Goal: Task Accomplishment & Management: Complete application form

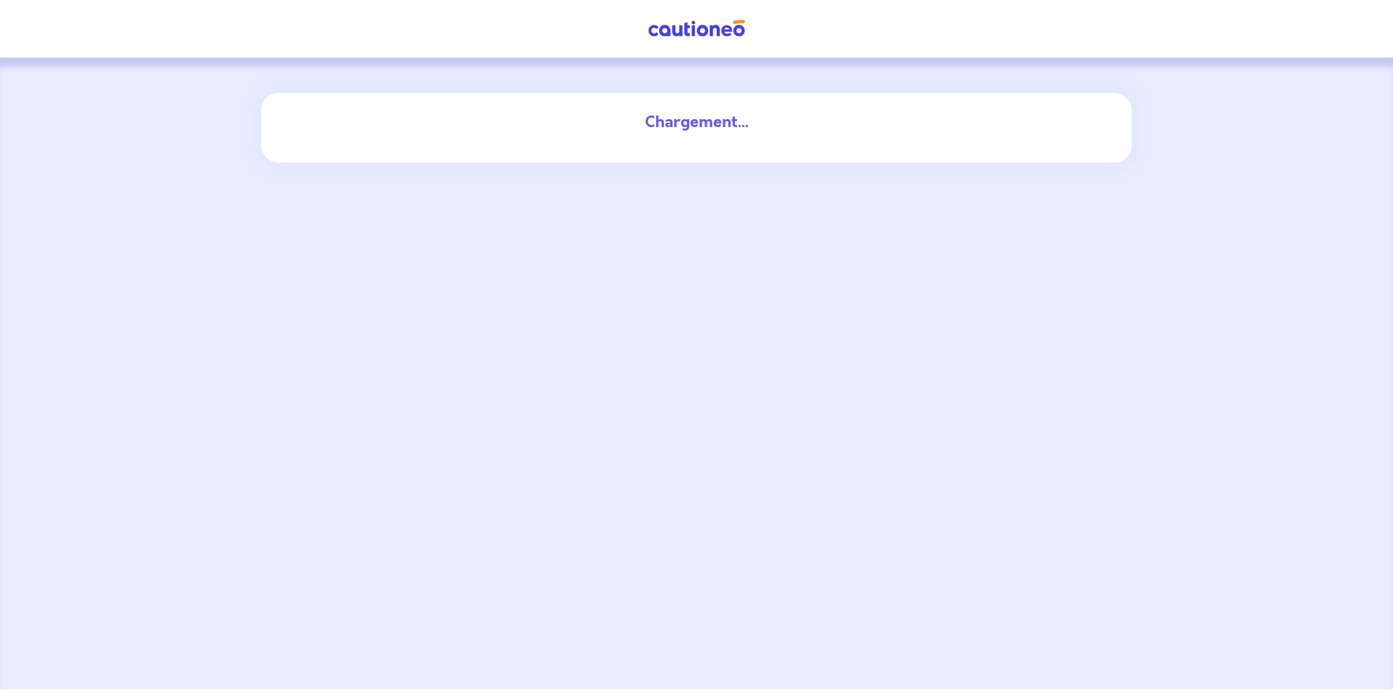
click at [732, 554] on div "Chargement..." at bounding box center [696, 373] width 1393 height 631
click at [732, 555] on div "Chargement..." at bounding box center [696, 373] width 1393 height 631
click at [732, 552] on div "Chargement..." at bounding box center [696, 373] width 1393 height 631
click at [821, 160] on div "Chargement..." at bounding box center [696, 128] width 871 height 70
click at [817, 153] on div "Chargement..." at bounding box center [696, 128] width 871 height 70
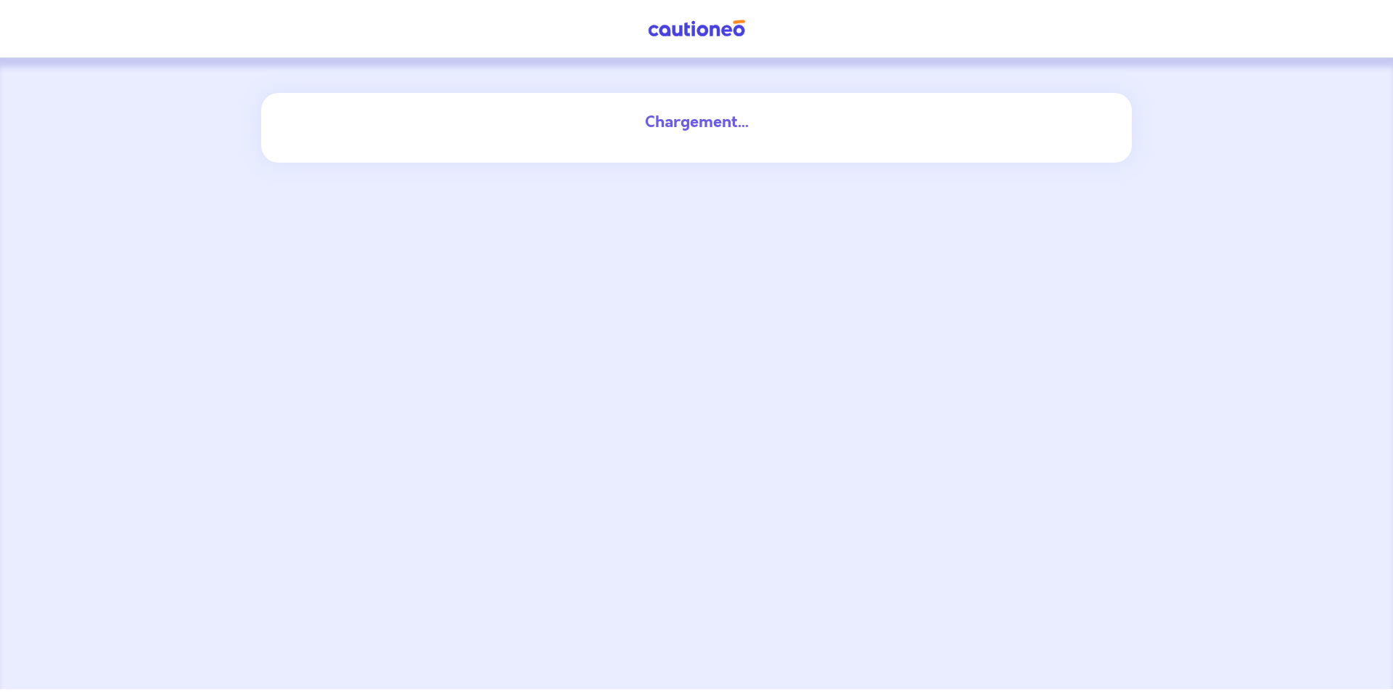
click at [817, 153] on div "Chargement..." at bounding box center [696, 128] width 871 height 70
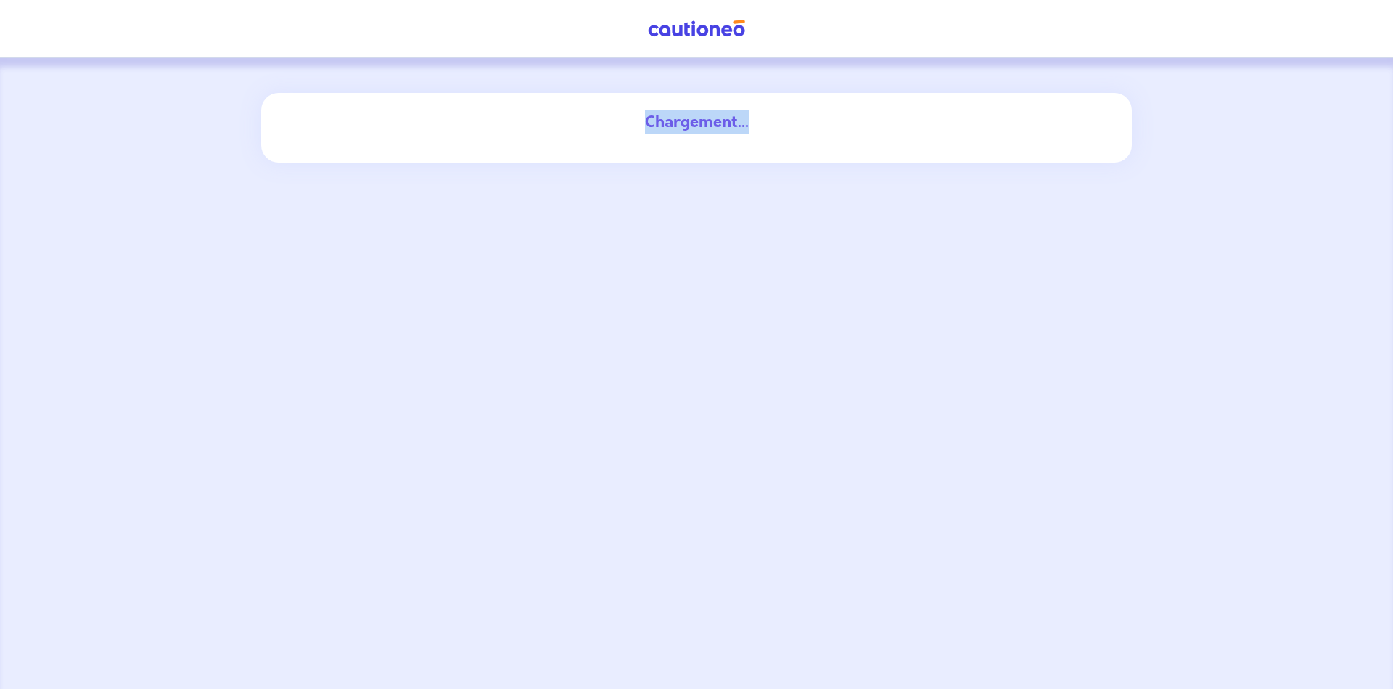
click at [817, 153] on div "Chargement..." at bounding box center [696, 128] width 871 height 70
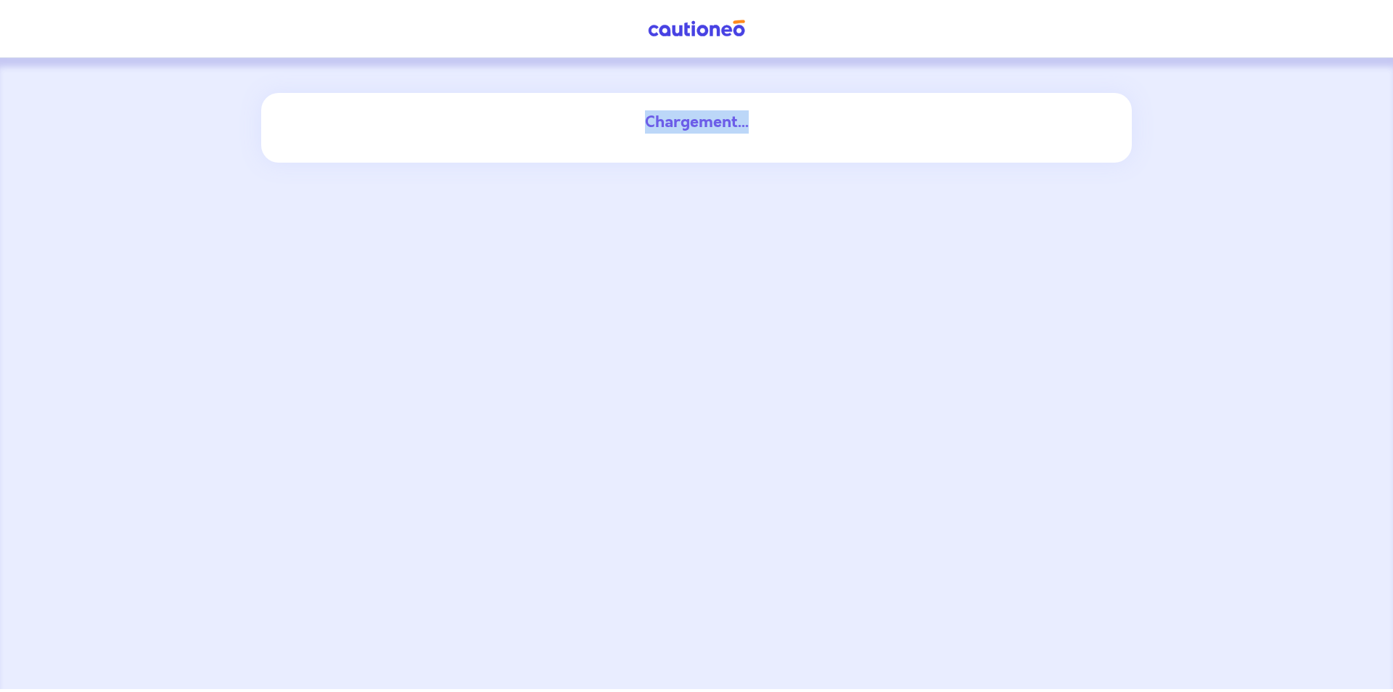
click at [817, 153] on div "Chargement..." at bounding box center [696, 128] width 871 height 70
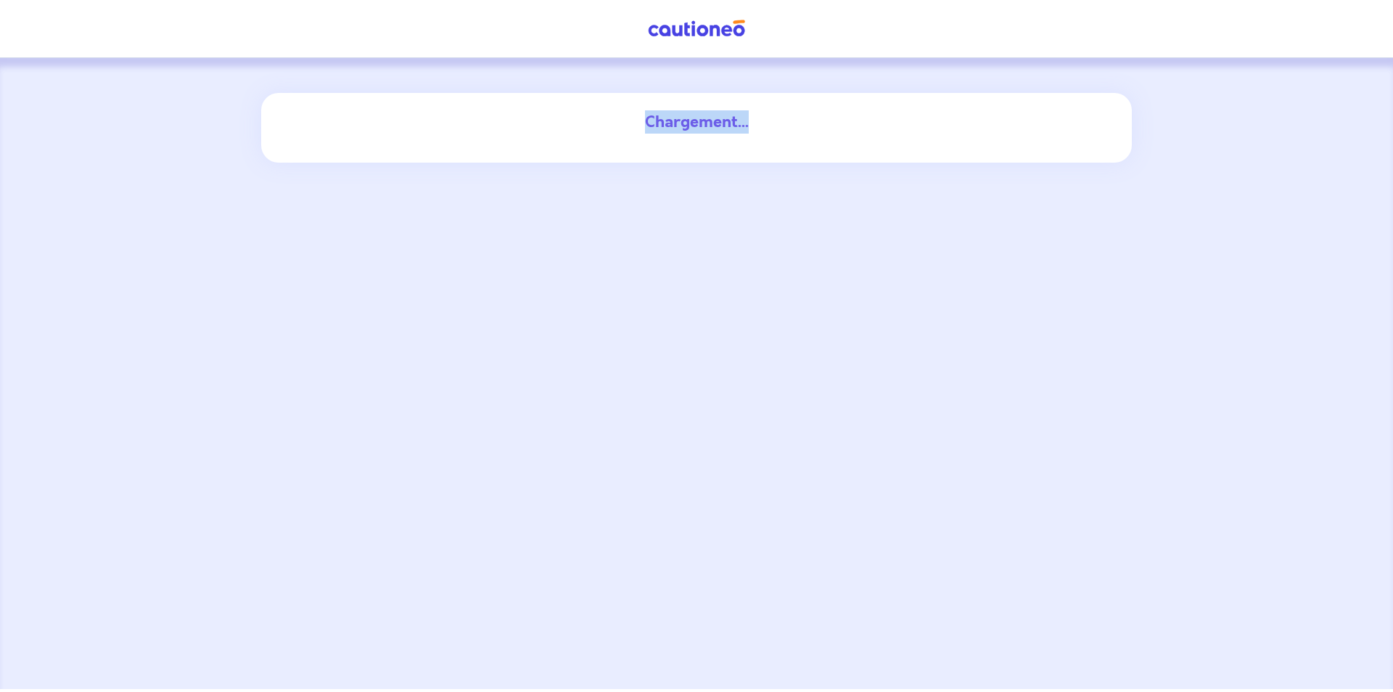
click at [817, 153] on div "Chargement..." at bounding box center [696, 128] width 871 height 70
click at [838, 287] on div "Chargement..." at bounding box center [696, 373] width 1393 height 631
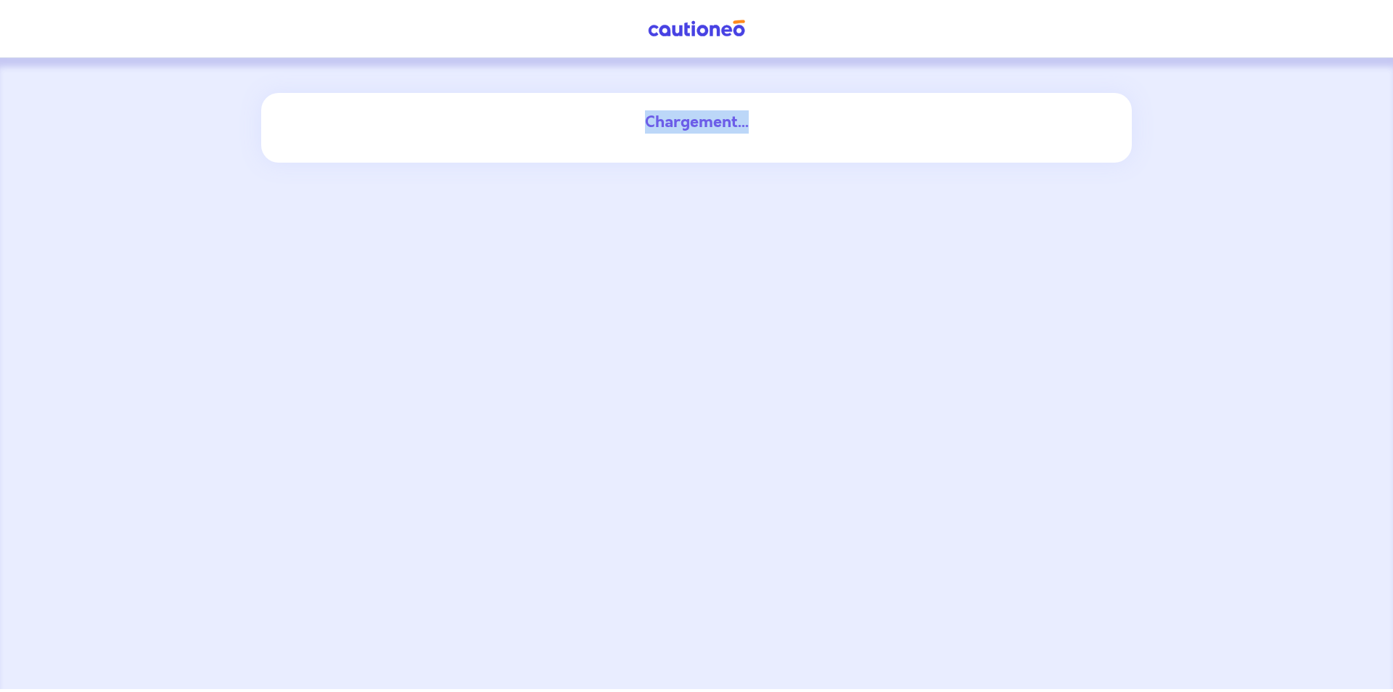
click at [838, 287] on div "Chargement..." at bounding box center [696, 373] width 1393 height 631
click at [641, 226] on div "Chargement..." at bounding box center [696, 373] width 1393 height 631
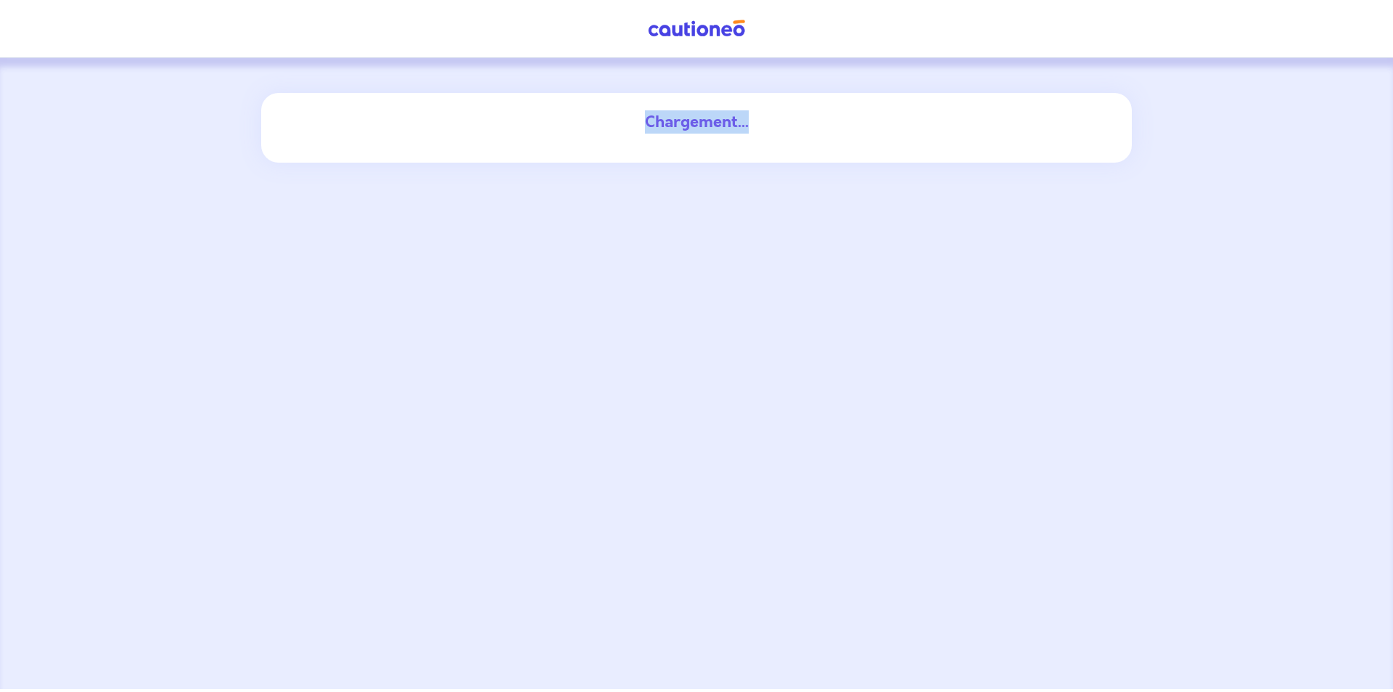
click at [641, 226] on div "Chargement..." at bounding box center [696, 373] width 1393 height 631
click at [509, 300] on div "Chargement..." at bounding box center [696, 373] width 1393 height 631
click at [414, 204] on div "Chargement..." at bounding box center [696, 373] width 1393 height 631
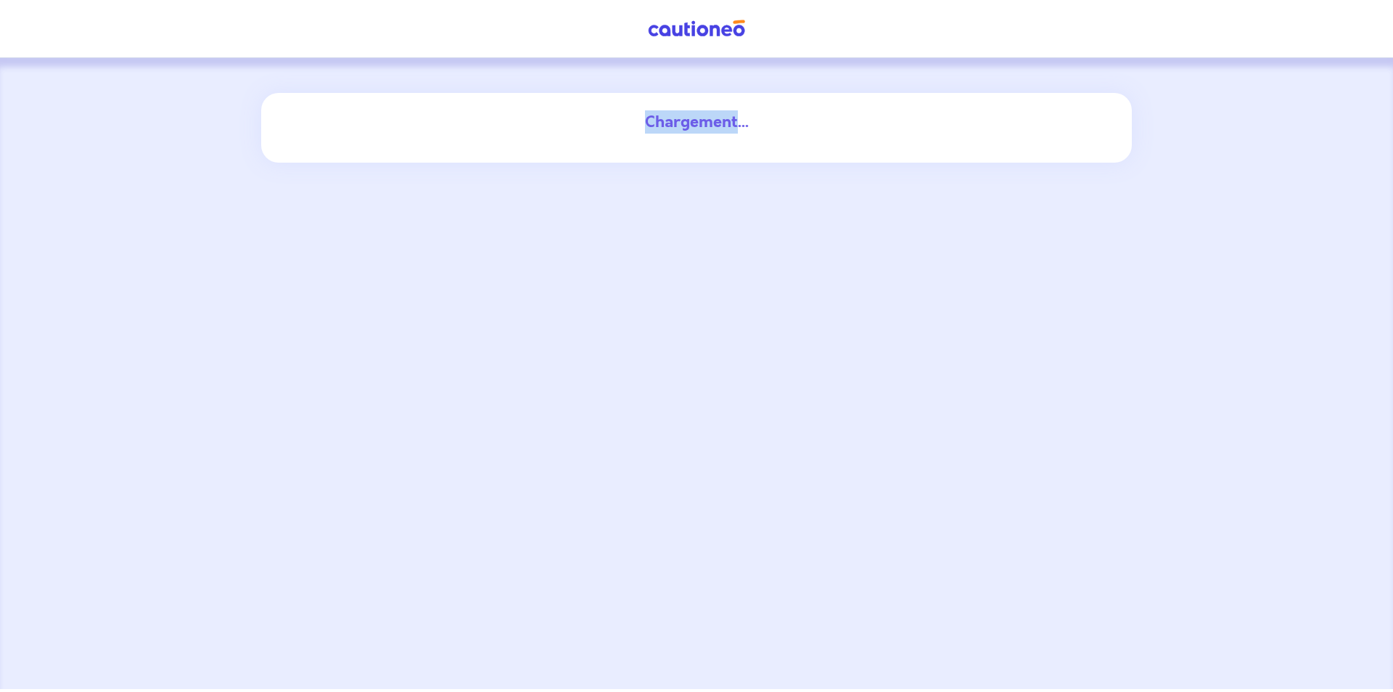
click at [414, 204] on div "Chargement..." at bounding box center [696, 373] width 1393 height 631
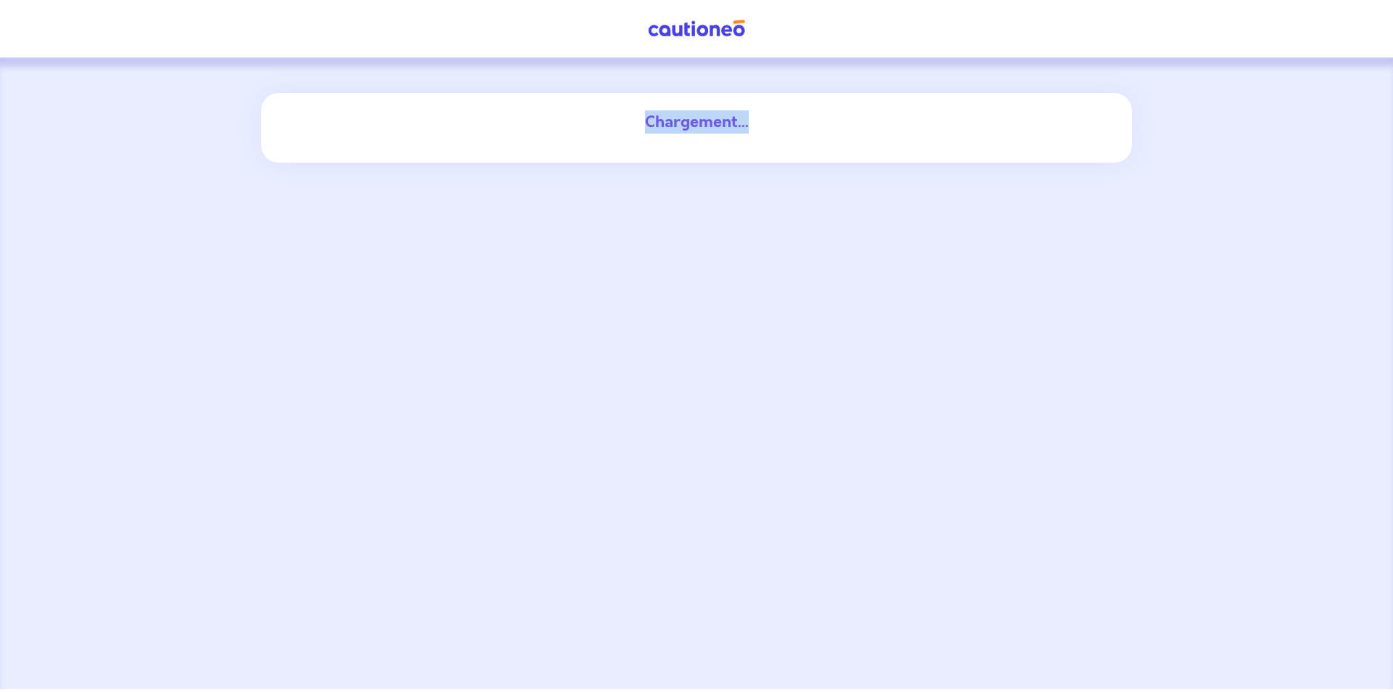
click at [700, 441] on div "Chargement..." at bounding box center [696, 373] width 1393 height 631
click at [670, 430] on div "Chargement..." at bounding box center [696, 373] width 1393 height 631
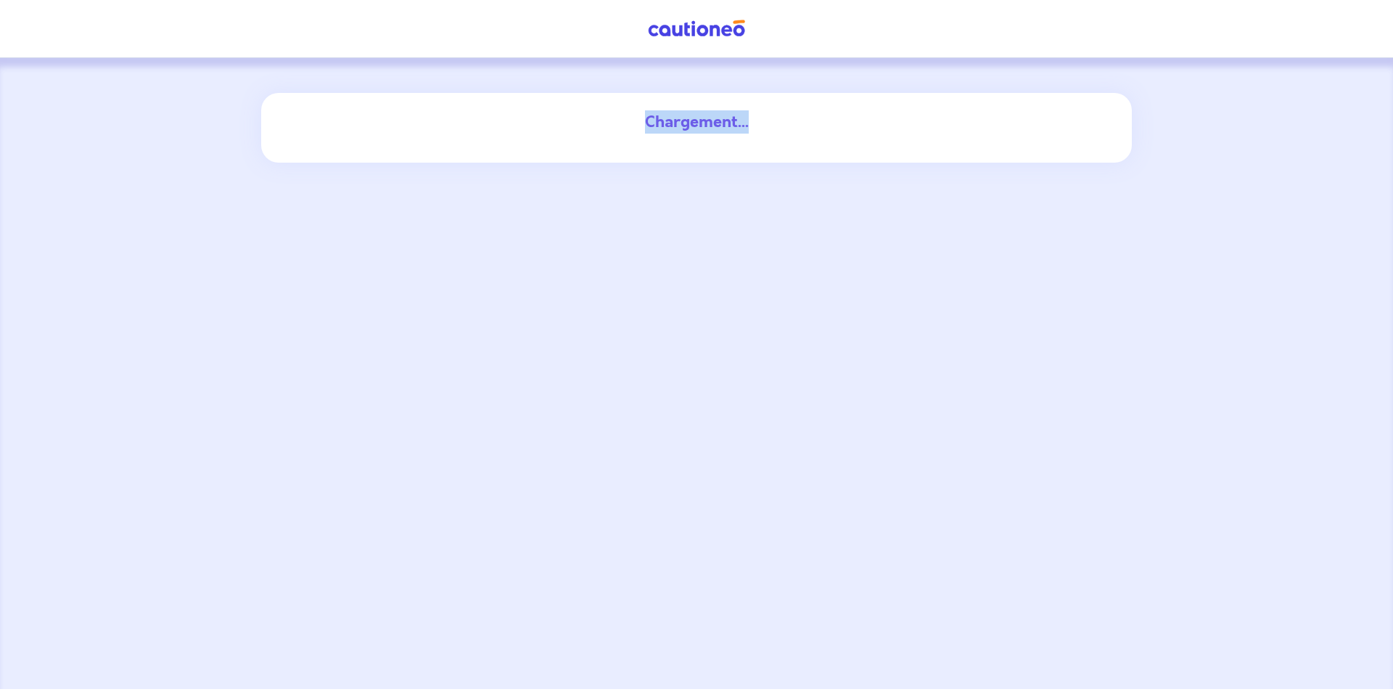
click at [671, 429] on div "Chargement..." at bounding box center [696, 373] width 1393 height 631
click at [757, 131] on div "Chargement..." at bounding box center [697, 121] width 784 height 23
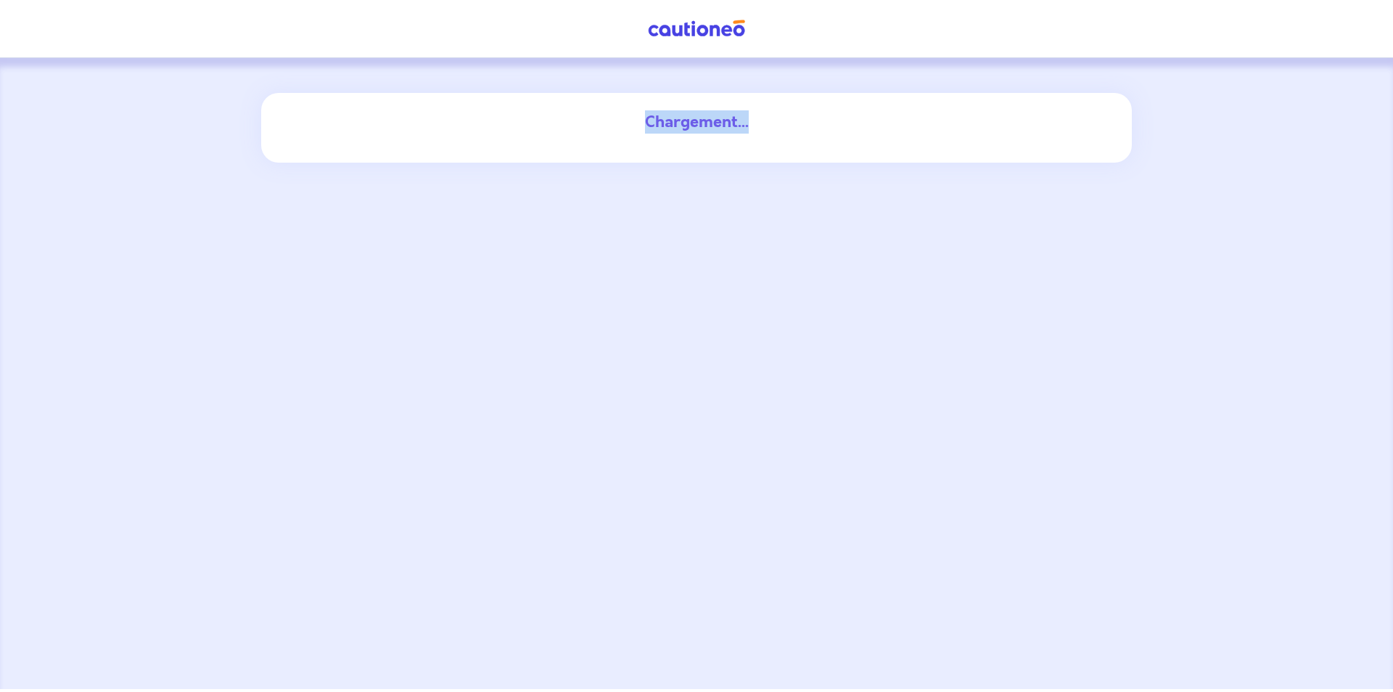
click at [757, 131] on div "Chargement..." at bounding box center [697, 121] width 784 height 23
